Goal: Transaction & Acquisition: Purchase product/service

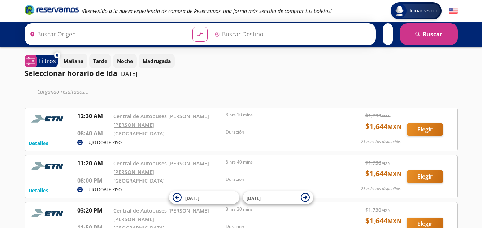
type input "[GEOGRAPHIC_DATA], [GEOGRAPHIC_DATA]"
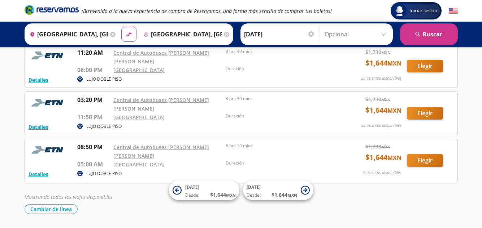
scroll to position [92, 0]
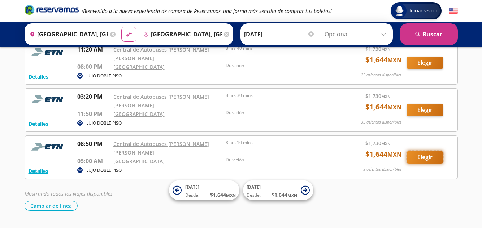
click at [429, 151] on button "Elegir" at bounding box center [425, 157] width 36 height 13
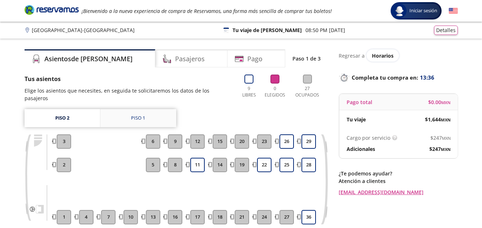
click at [112, 109] on link "Piso 1" at bounding box center [138, 118] width 76 height 18
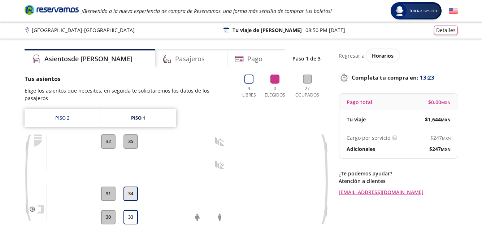
click at [132, 187] on button "34" at bounding box center [130, 194] width 14 height 14
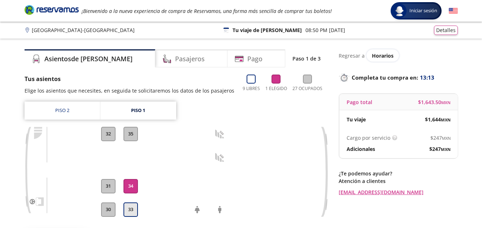
click at [132, 210] on button "33" at bounding box center [130, 210] width 14 height 14
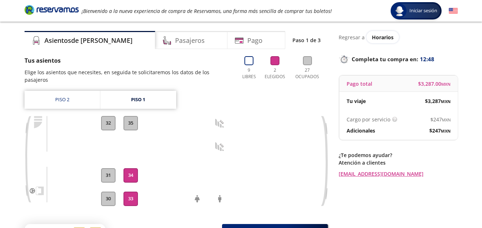
scroll to position [36, 0]
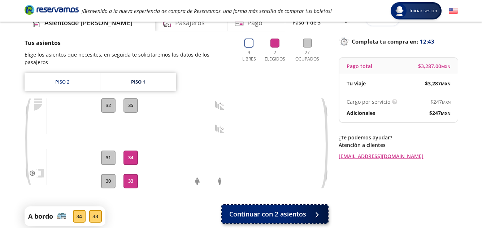
click at [292, 210] on span "Continuar con 2 asientos" at bounding box center [267, 215] width 77 height 10
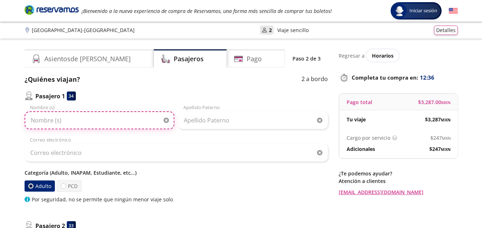
click at [36, 122] on input "Nombre (s)" at bounding box center [100, 120] width 150 height 18
type input "Orquídea Guadalupe"
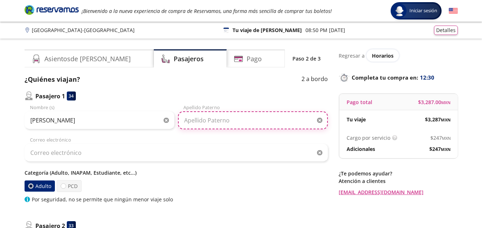
click at [197, 120] on input "Apellido Paterno" at bounding box center [253, 120] width 150 height 18
type input "Turriza Zapata"
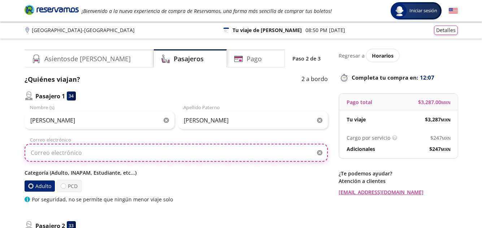
click at [34, 153] on input "Correo electrónico" at bounding box center [176, 153] width 303 height 18
type input "turrizazorquideaguadalupe@gmail.com"
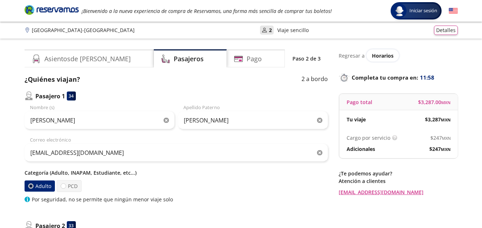
click at [31, 186] on div at bounding box center [30, 186] width 3 height 3
click at [31, 186] on input "Adulto" at bounding box center [30, 186] width 5 height 5
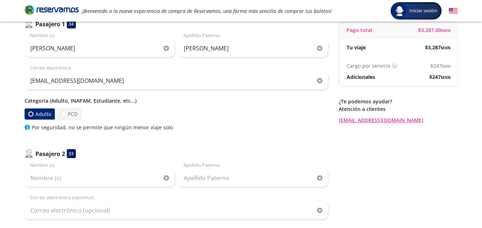
scroll to position [108, 0]
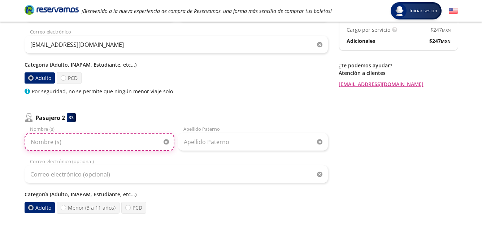
click at [34, 142] on input "Nombre (s)" at bounding box center [100, 142] width 150 height 18
type input "Laura Ofelia"
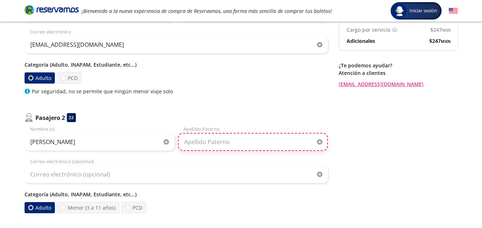
click at [187, 144] on input "Apellido Paterno" at bounding box center [253, 142] width 150 height 18
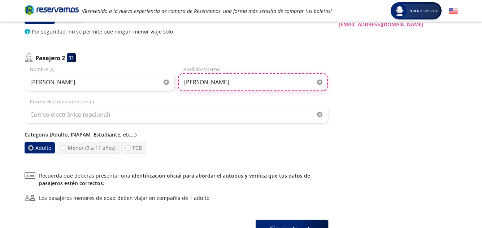
scroll to position [180, 0]
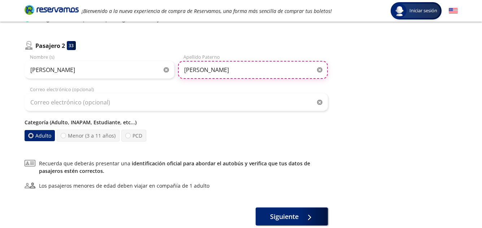
type input "Márquez Sandoval"
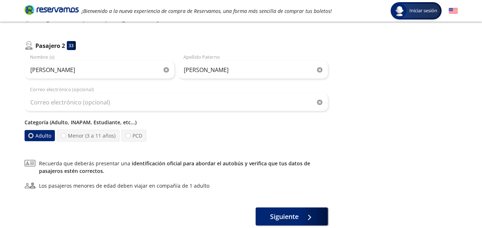
click at [33, 133] on label "Adulto" at bounding box center [40, 135] width 30 height 11
click at [33, 133] on input "Adulto" at bounding box center [30, 135] width 5 height 5
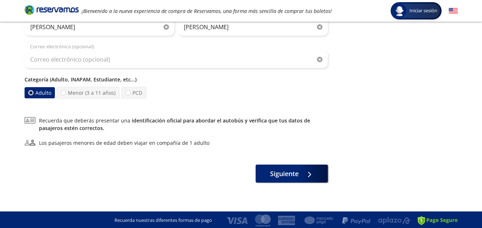
scroll to position [225, 0]
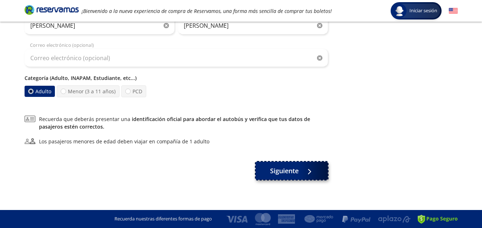
click at [296, 171] on span "Siguiente" at bounding box center [284, 171] width 29 height 10
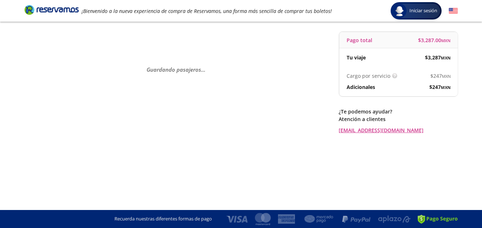
scroll to position [0, 0]
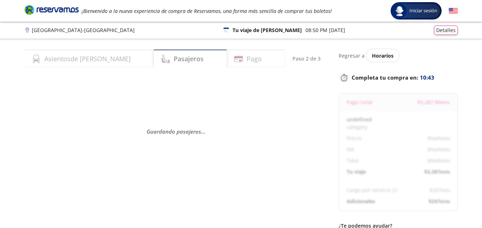
select select "MX"
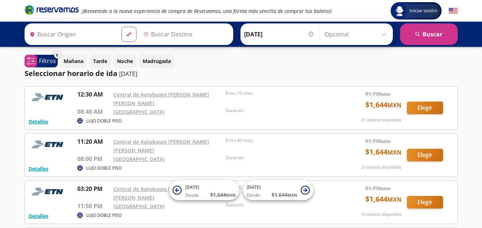
type input "Zacatecas, Zacatecas"
type input "Ciudad de México, Distrito Federal"
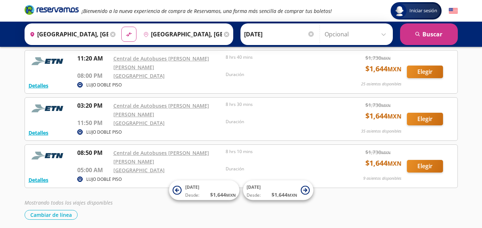
scroll to position [92, 0]
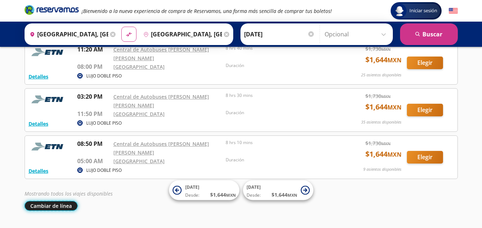
click at [53, 201] on button "Cambiar de línea" at bounding box center [51, 206] width 53 height 10
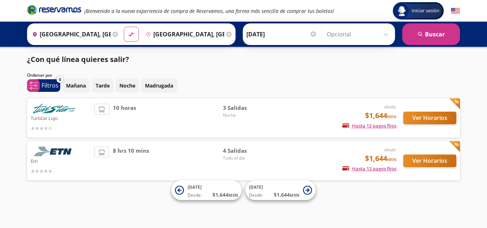
click at [55, 105] on img at bounding box center [54, 109] width 47 height 10
click at [435, 118] on button "Ver Horarios" at bounding box center [429, 118] width 53 height 13
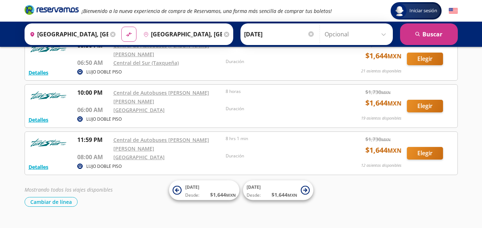
scroll to position [50, 0]
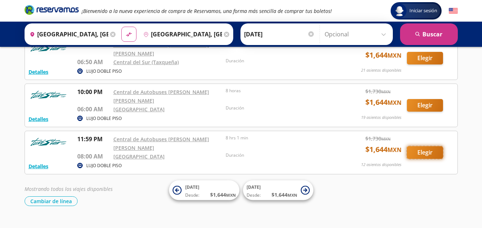
click at [427, 146] on button "Elegir" at bounding box center [425, 152] width 36 height 13
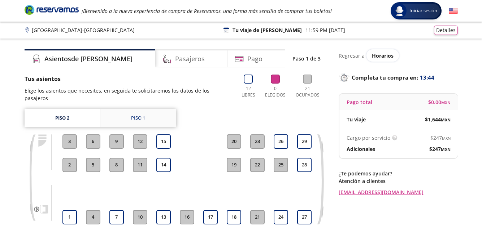
click at [155, 111] on link "Piso 1" at bounding box center [138, 118] width 76 height 18
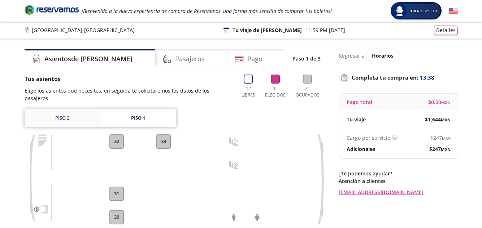
click at [67, 110] on link "Piso 2" at bounding box center [62, 118] width 75 height 18
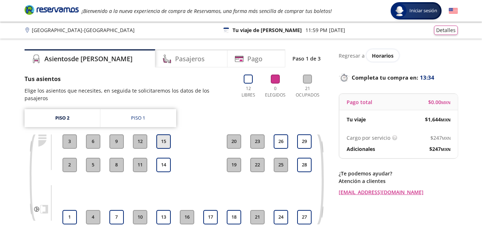
click at [160, 135] on button "15" at bounding box center [163, 142] width 14 height 14
click at [163, 158] on button "14" at bounding box center [163, 165] width 14 height 14
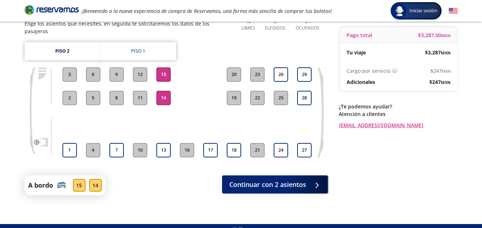
scroll to position [72, 0]
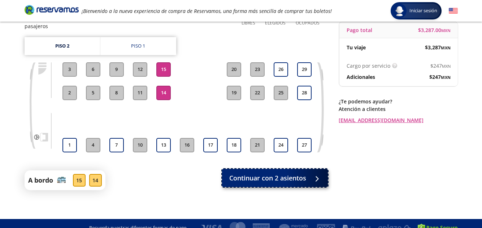
click at [286, 174] on span "Continuar con 2 asientos" at bounding box center [267, 179] width 77 height 10
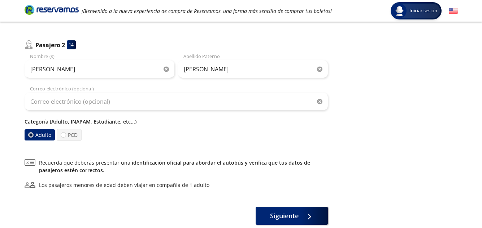
scroll to position [225, 0]
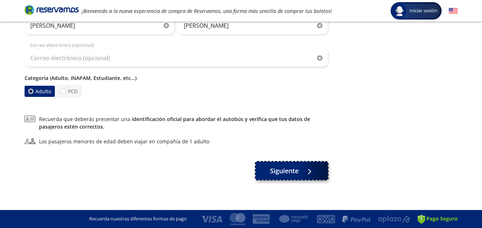
click at [280, 171] on span "Siguiente" at bounding box center [284, 171] width 29 height 10
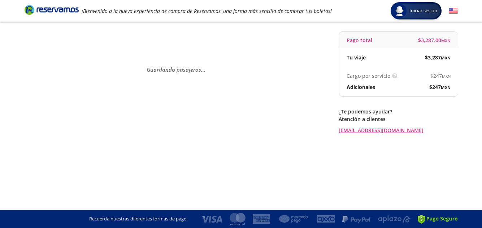
scroll to position [0, 0]
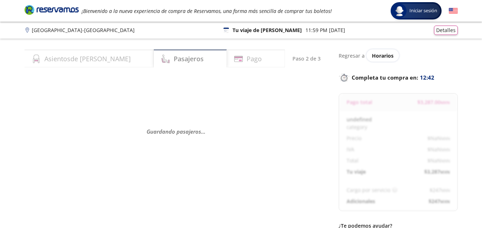
select select "MX"
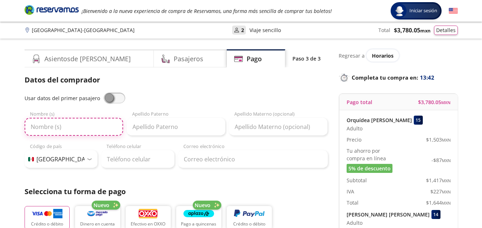
click at [34, 127] on input "Nombre (s)" at bounding box center [74, 127] width 98 height 18
drag, startPoint x: 104, startPoint y: 96, endPoint x: 114, endPoint y: 97, distance: 9.4
click at [114, 97] on span at bounding box center [115, 98] width 22 height 11
click at [104, 93] on input "checkbox" at bounding box center [104, 93] width 0 height 0
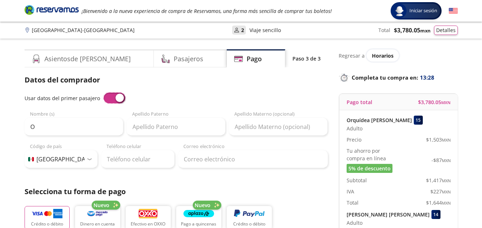
type input "Orquídea Guadalupe"
type input "Turriza Zapata"
type input "turrizazorquideaguadalupe@gmail.com"
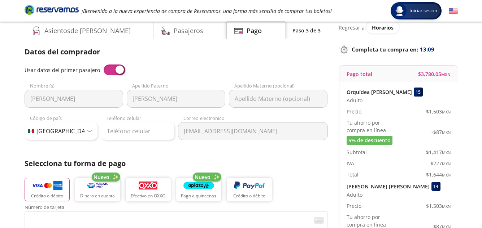
scroll to position [36, 0]
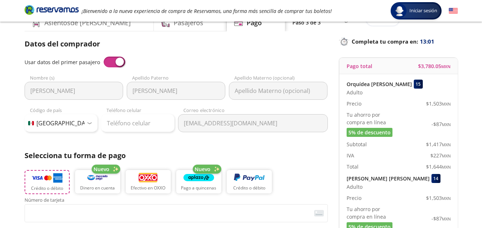
click at [38, 179] on img "button" at bounding box center [47, 178] width 31 height 11
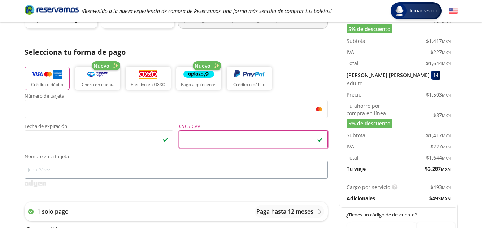
scroll to position [144, 0]
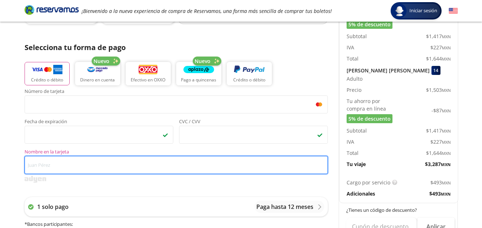
click at [32, 164] on input "Nombre en la tarjeta" at bounding box center [176, 165] width 303 height 18
click at [51, 166] on input "ORQUIDEA GUADALUPE TURRIZA ZA" at bounding box center [176, 165] width 303 height 18
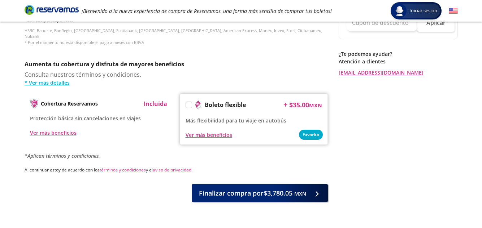
scroll to position [361, 0]
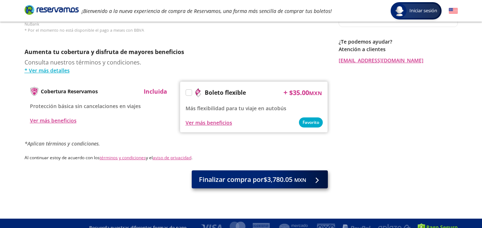
type input "O GUADALUPE TURRIZA ZA"
click at [267, 175] on span "Finalizar compra por $3,780.05 MXN" at bounding box center [252, 180] width 107 height 10
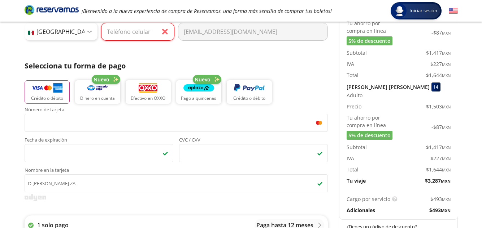
scroll to position [101, 0]
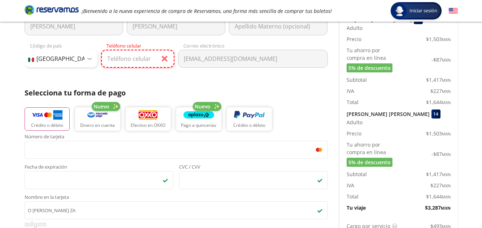
click at [107, 58] on input "Teléfono celular" at bounding box center [137, 59] width 73 height 18
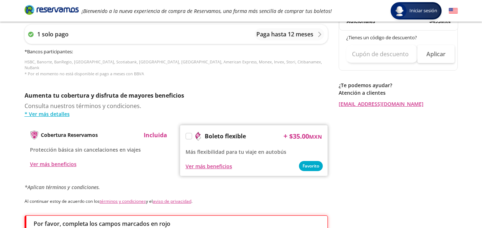
scroll to position [388, 0]
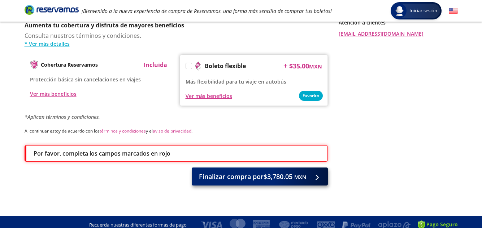
type input "492 109 2778"
click at [270, 172] on span "Finalizar compra por $3,780.05 MXN" at bounding box center [252, 177] width 107 height 10
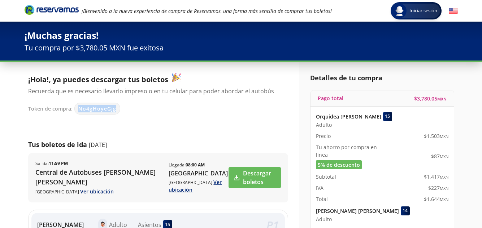
drag, startPoint x: 113, startPoint y: 108, endPoint x: 73, endPoint y: 106, distance: 40.8
click at [73, 106] on div "Token de compra: No4gHoyeGjg" at bounding box center [154, 109] width 253 height 12
copy span "No4gHoyeGjg"
click at [202, 114] on div "Token de compra: No4gHoyeGjg" at bounding box center [154, 109] width 253 height 12
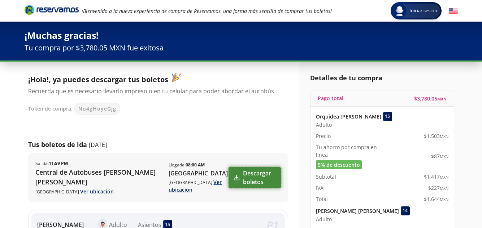
click at [248, 176] on link "Descargar boletos" at bounding box center [254, 177] width 52 height 21
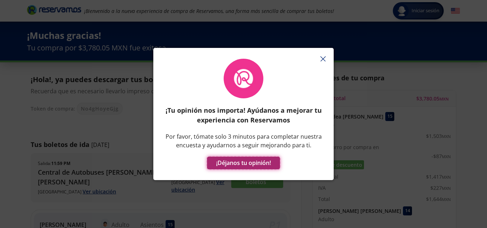
click at [264, 165] on button "¡Déjanos tu opinión!" at bounding box center [243, 163] width 73 height 13
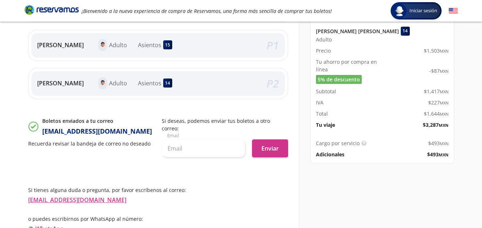
scroll to position [180, 0]
click at [273, 148] on button "Enviar" at bounding box center [270, 148] width 36 height 18
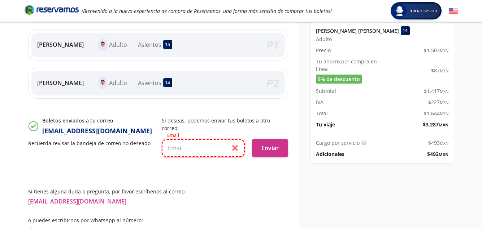
click at [235, 148] on input "text" at bounding box center [203, 148] width 83 height 18
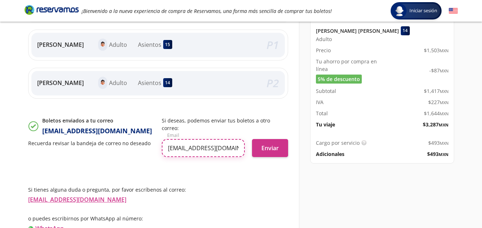
click at [238, 146] on input "turrizazorquideaguadalupe@gmail.com" at bounding box center [203, 148] width 83 height 18
click at [236, 150] on input "dalupe@gmail.com" at bounding box center [203, 148] width 83 height 18
type input "d"
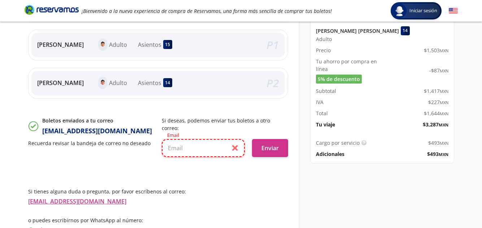
click at [185, 149] on input "text" at bounding box center [203, 148] width 83 height 18
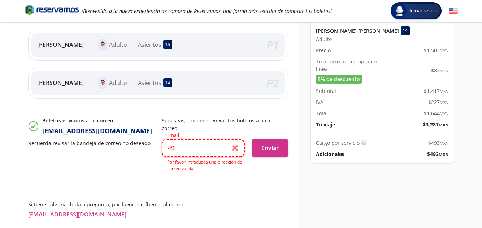
type input "4"
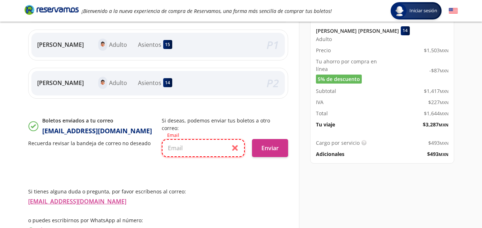
click at [184, 149] on input "text" at bounding box center [203, 148] width 83 height 18
type input "turrizazorquideaguadalupe@gmail.com"
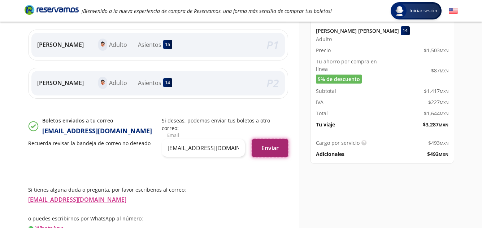
click at [262, 146] on button "Enviar" at bounding box center [270, 148] width 36 height 18
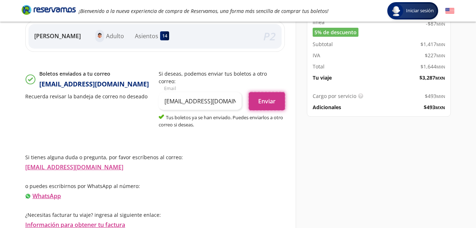
scroll to position [228, 0]
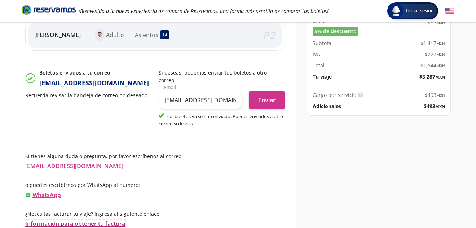
click at [64, 223] on link "Información para obtener tu factura" at bounding box center [75, 224] width 100 height 8
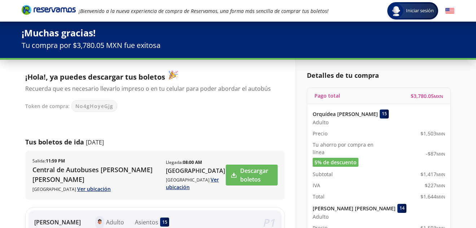
scroll to position [0, 0]
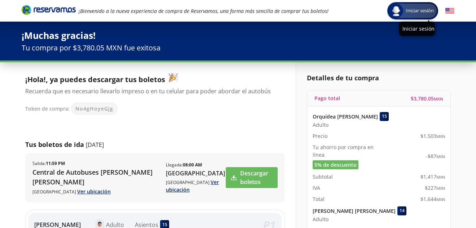
click at [407, 8] on span "Iniciar sesión" at bounding box center [420, 10] width 34 height 7
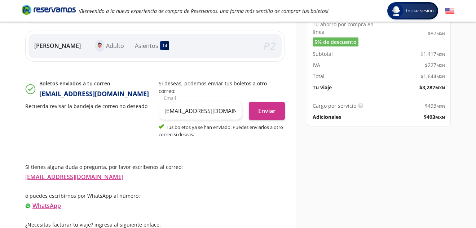
scroll to position [228, 0]
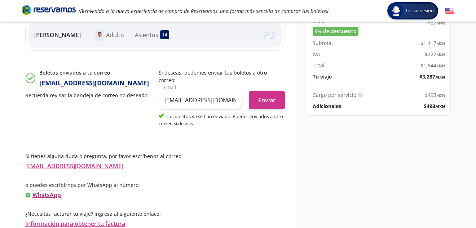
click at [51, 194] on link "WhatsApp" at bounding box center [46, 195] width 29 height 8
drag, startPoint x: 467, startPoint y: 0, endPoint x: 308, endPoint y: 165, distance: 229.1
click at [308, 165] on div "Detalles de tu compra Pago total $ 3,780.05 MXN Orquídea Guadalupe Turriza Zapa…" at bounding box center [375, 31] width 159 height 395
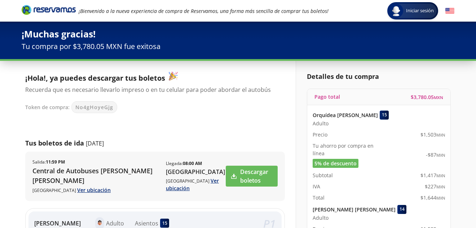
scroll to position [0, 0]
